Goal: Information Seeking & Learning: Check status

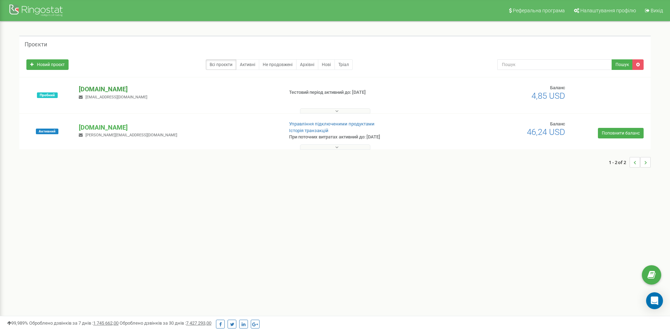
click at [96, 87] on p "[DOMAIN_NAME]" at bounding box center [178, 89] width 199 height 9
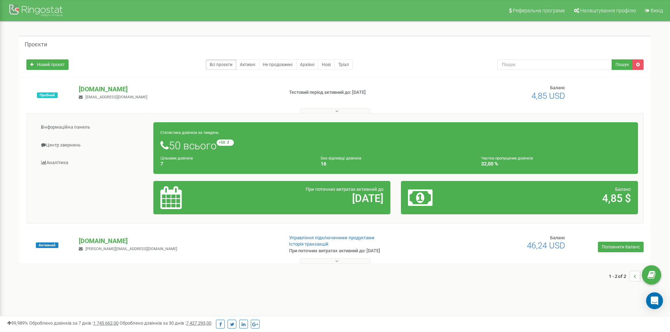
click at [175, 157] on small "Цільових дзвінків" at bounding box center [176, 158] width 32 height 5
click at [349, 160] on small "Без відповіді дзвінків" at bounding box center [341, 158] width 40 height 5
click at [540, 145] on h1 "50 всього +50 відносно минулого тижня" at bounding box center [395, 146] width 470 height 12
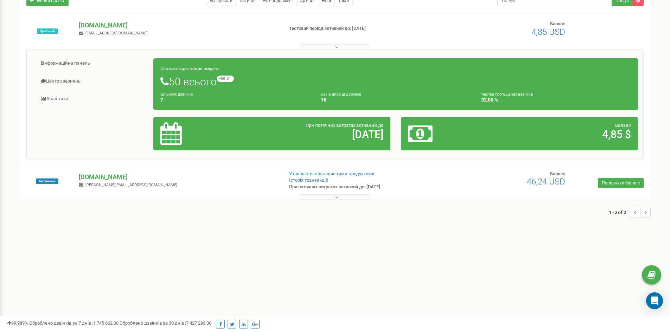
scroll to position [70, 0]
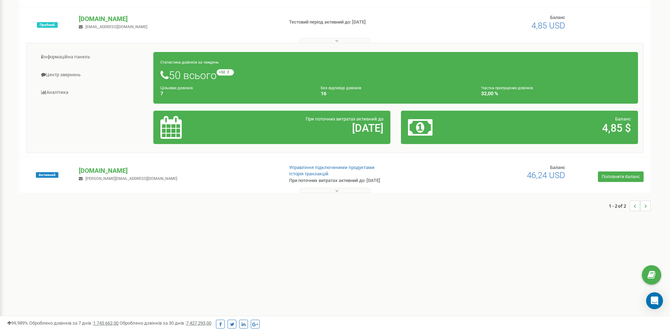
click at [339, 89] on small "Без відповіді дзвінків" at bounding box center [341, 88] width 40 height 5
click at [177, 127] on icon at bounding box center [170, 127] width 21 height 23
click at [178, 126] on icon at bounding box center [170, 127] width 21 height 23
click at [363, 124] on h2 "[DATE]" at bounding box center [310, 128] width 145 height 12
click at [62, 93] on link "Аналiтика" at bounding box center [93, 92] width 122 height 17
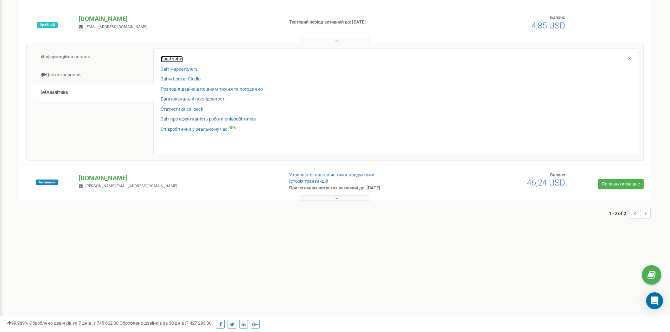
click at [165, 59] on link "Ваші звіти" at bounding box center [172, 59] width 22 height 7
click at [169, 57] on link "Ваші звіти" at bounding box center [172, 59] width 22 height 7
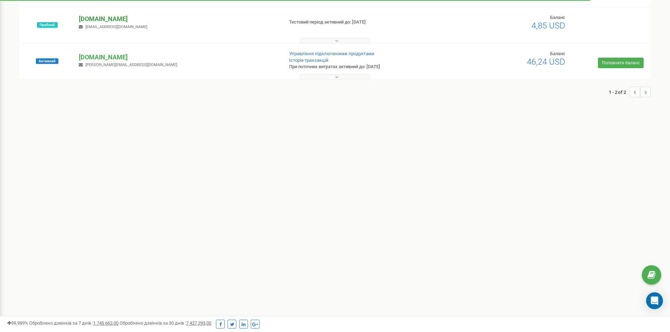
click at [94, 18] on p "[DOMAIN_NAME]" at bounding box center [178, 18] width 199 height 9
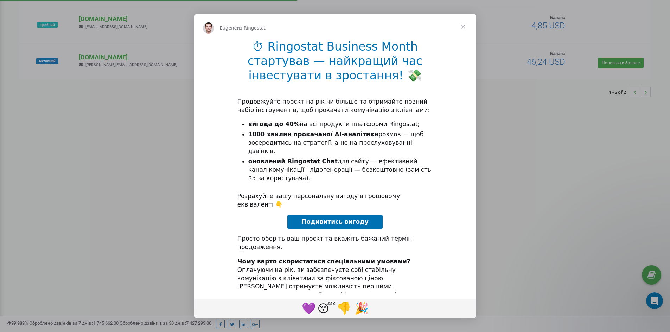
click at [464, 27] on span "Закрыть" at bounding box center [462, 26] width 25 height 25
